Goal: Task Accomplishment & Management: Use online tool/utility

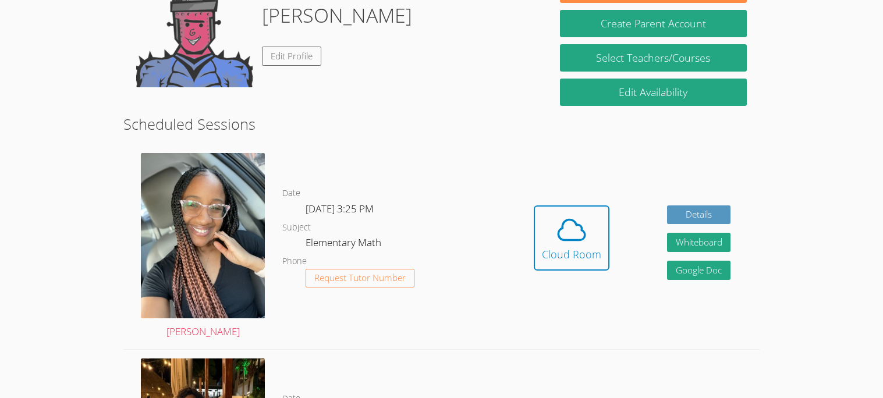
scroll to position [163, 0]
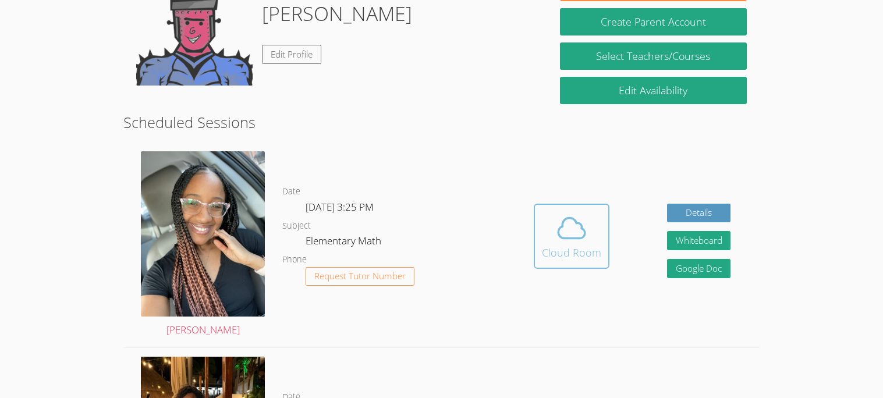
click at [544, 232] on span at bounding box center [571, 228] width 59 height 33
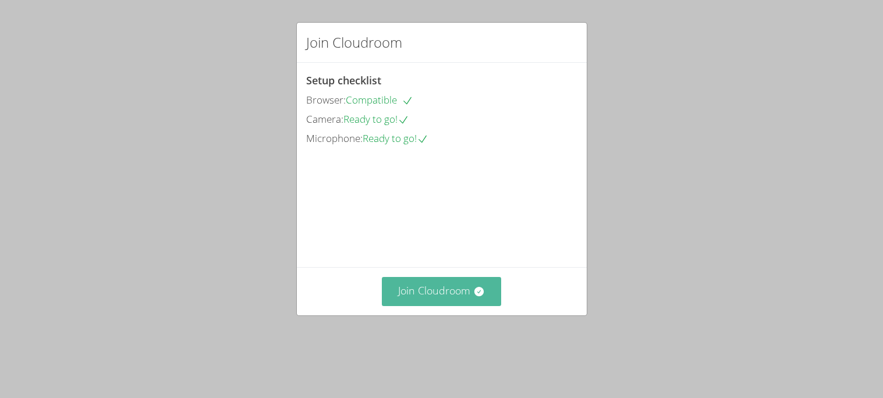
click at [439, 306] on button "Join Cloudroom" at bounding box center [441, 291] width 119 height 29
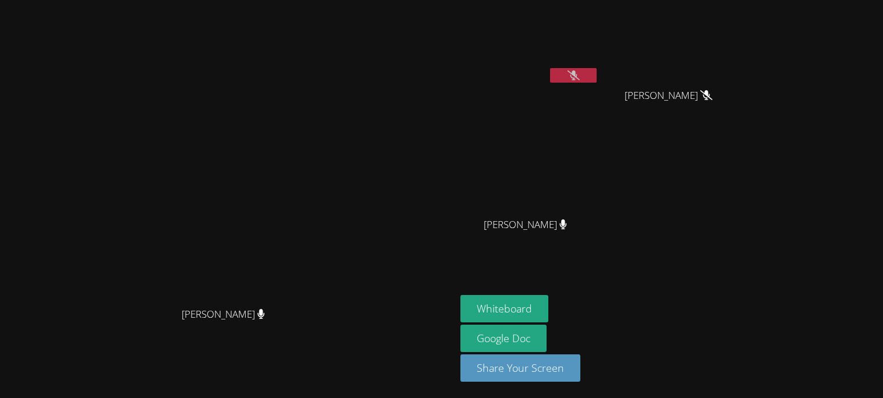
click at [580, 70] on icon at bounding box center [574, 75] width 12 height 10
click at [580, 73] on icon at bounding box center [574, 75] width 12 height 10
click at [548, 303] on button "Whiteboard" at bounding box center [504, 308] width 88 height 27
